Goal: Navigation & Orientation: Find specific page/section

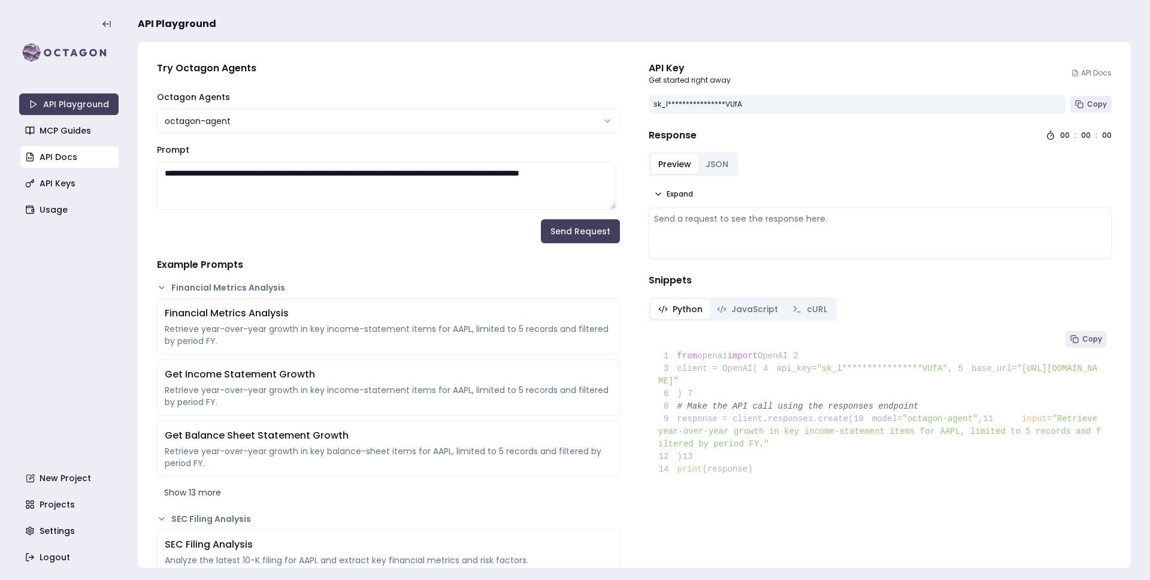
click at [60, 158] on link "API Docs" at bounding box center [69, 157] width 99 height 22
click at [82, 501] on link "Projects" at bounding box center [69, 504] width 99 height 22
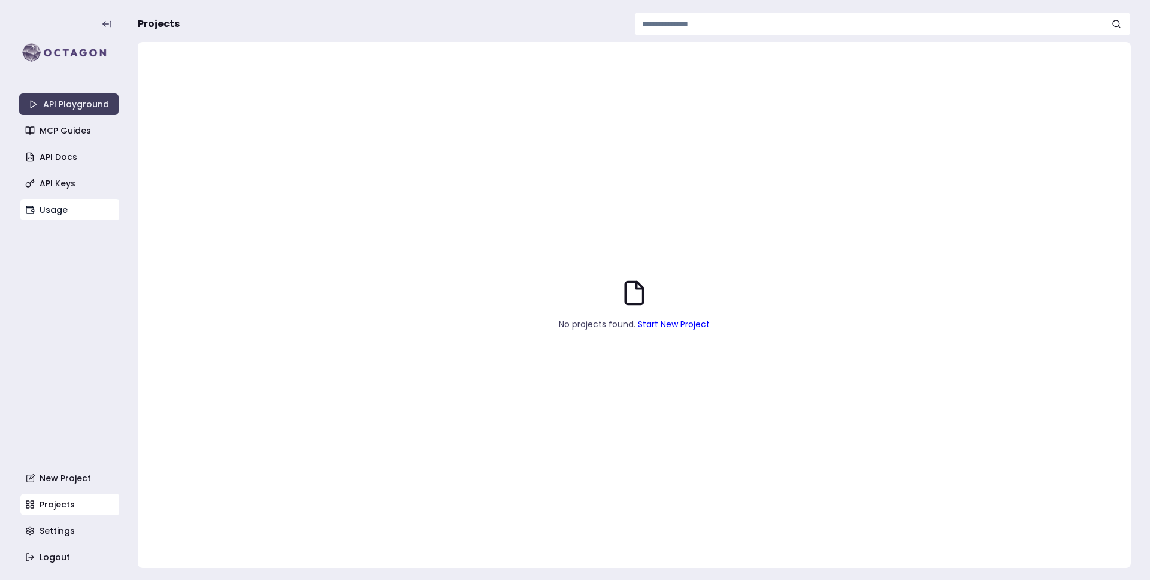
click at [59, 202] on link "Usage" at bounding box center [69, 210] width 99 height 22
